Goal: Task Accomplishment & Management: Complete application form

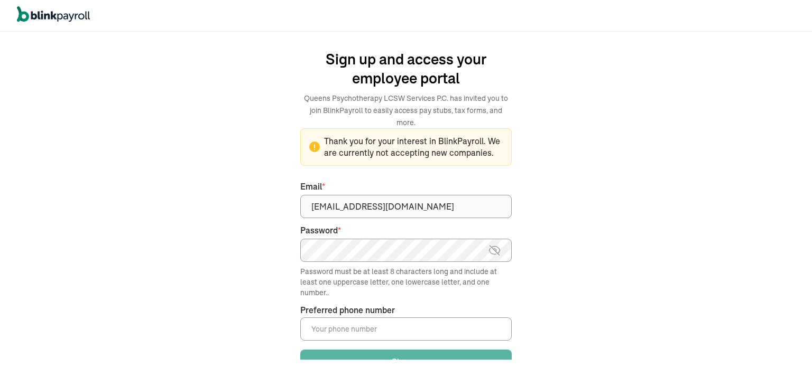
click at [805, 97] on div "We handle it all. Payroll and taxes, fully automated. Back Forgot your password…" at bounding box center [406, 199] width 812 height 335
click at [323, 138] on span "Thank you for your interest in BlinkPayroll. We are currently not accepting new…" at bounding box center [405, 147] width 193 height 24
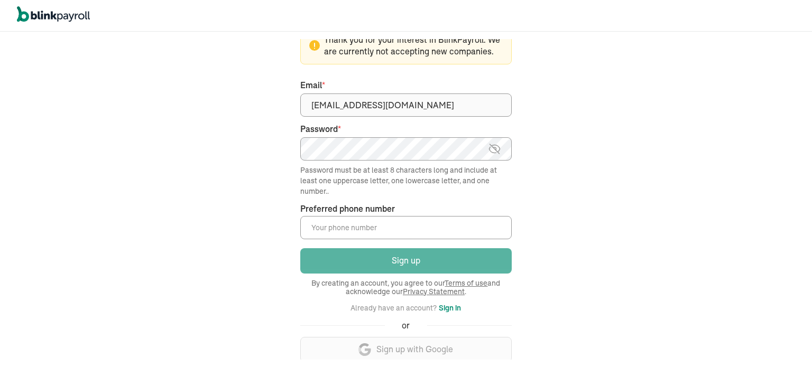
click at [311, 217] on input "Preferred phone number *" at bounding box center [405, 227] width 211 height 23
type input "(347) 553-4662"
click at [451, 302] on button "Sign in" at bounding box center [450, 308] width 22 height 13
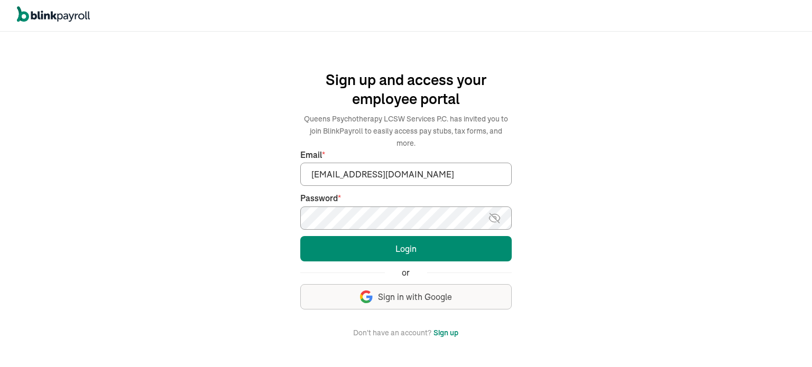
click at [644, 233] on div "We handle it all. Payroll and taxes, fully automated. Back Forgot your password…" at bounding box center [406, 199] width 812 height 335
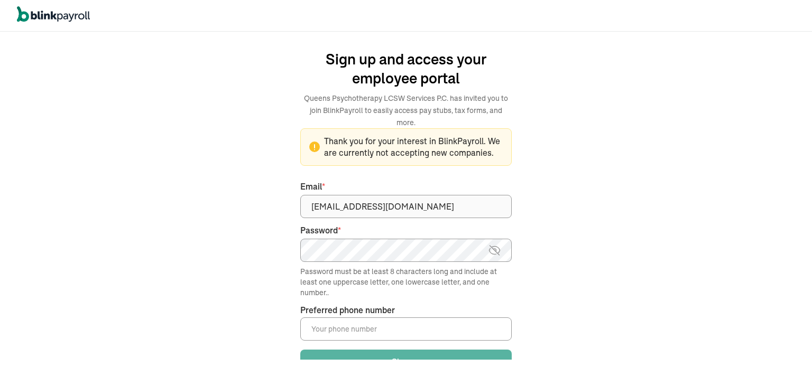
click at [493, 244] on img at bounding box center [494, 250] width 13 height 13
